Goal: Transaction & Acquisition: Purchase product/service

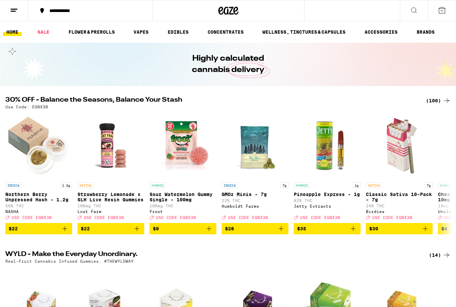
click at [435, 102] on div "(100)" at bounding box center [438, 101] width 25 height 8
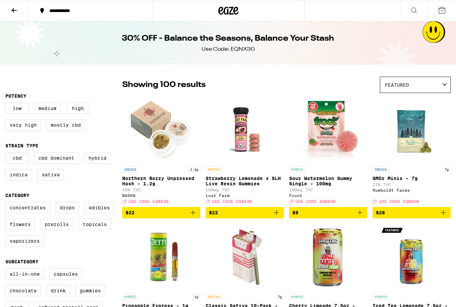
click at [98, 212] on label "Edibles" at bounding box center [99, 207] width 30 height 11
click at [7, 204] on input "Edibles" at bounding box center [7, 203] width 0 height 0
checkbox input "true"
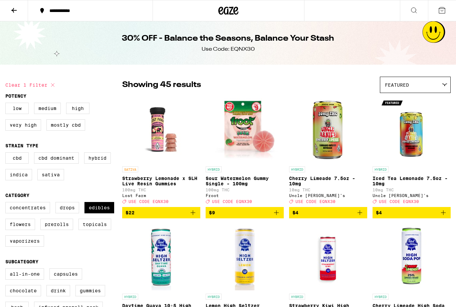
click at [22, 247] on label "Vaporizers" at bounding box center [24, 241] width 39 height 11
click at [7, 204] on input "Vaporizers" at bounding box center [7, 203] width 0 height 0
checkbox input "true"
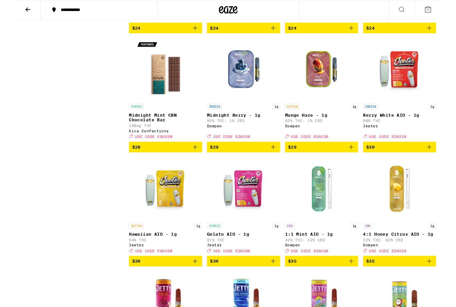
scroll to position [1332, 0]
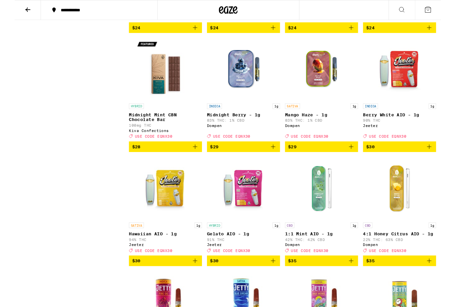
click at [246, 107] on img "Open page for Midnight Berry - 1g from Dompen" at bounding box center [244, 74] width 67 height 67
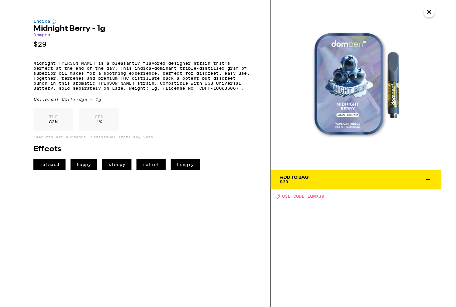
click at [447, 11] on button "Close" at bounding box center [443, 13] width 12 height 12
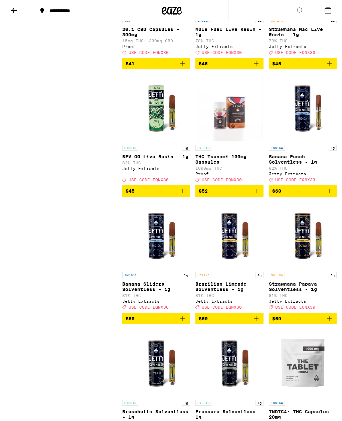
scroll to position [2340, 0]
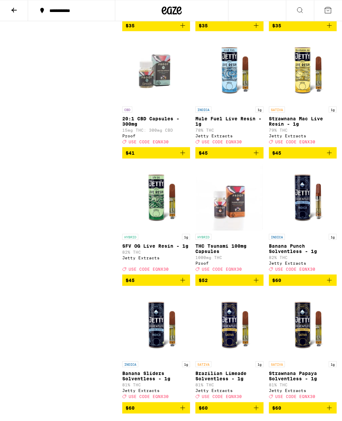
click at [299, 8] on icon at bounding box center [300, 10] width 8 height 8
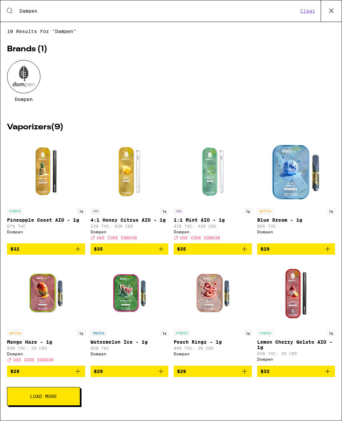
scroll to position [6, 0]
type input "Dampen"
click at [47, 307] on span "Load More" at bounding box center [43, 396] width 27 height 5
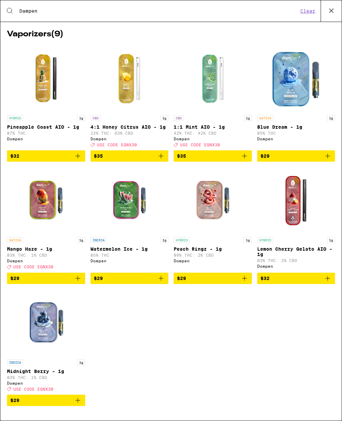
scroll to position [108, 0]
click at [215, 64] on img "Open page for 1:1 Mint AIO - 1g from Dompen" at bounding box center [212, 78] width 67 height 67
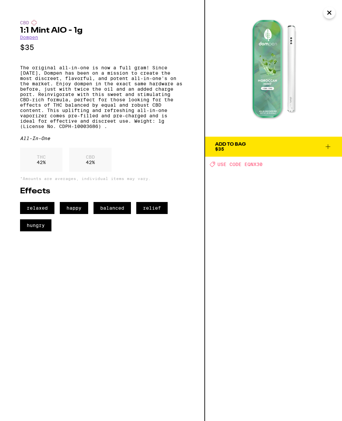
click at [327, 16] on button "Close" at bounding box center [329, 13] width 12 height 12
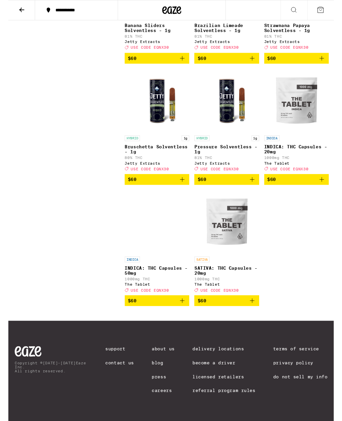
scroll to position [2787, 0]
click at [147, 256] on img "Open page for INDICA: THC Capsules - 50mg from The Tablet" at bounding box center [156, 233] width 67 height 67
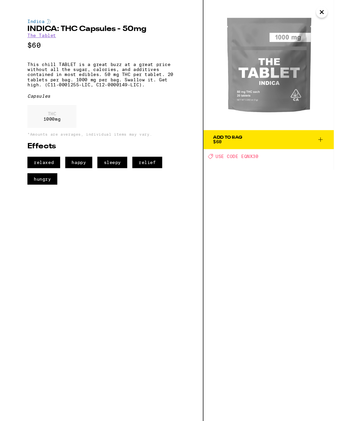
click at [332, 15] on button "Close" at bounding box center [329, 13] width 12 height 12
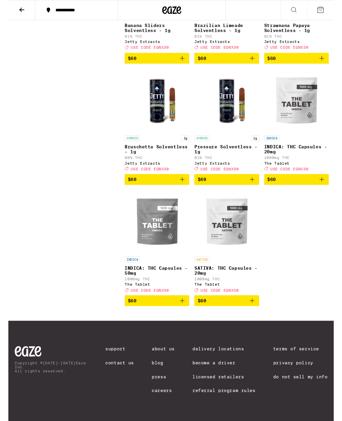
click at [305, 117] on img "Open page for INDICA: THC Capsules - 20mg from The Tablet" at bounding box center [302, 105] width 67 height 67
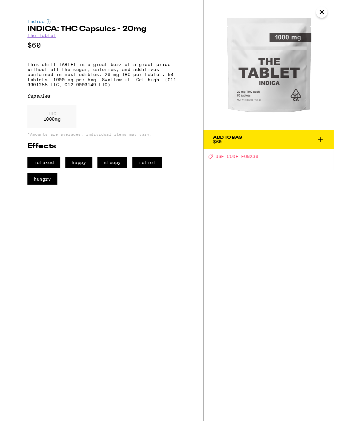
click at [329, 10] on icon "Close" at bounding box center [329, 13] width 8 height 10
